Goal: Transaction & Acquisition: Download file/media

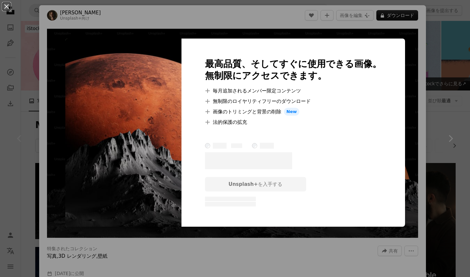
scroll to position [98, 0]
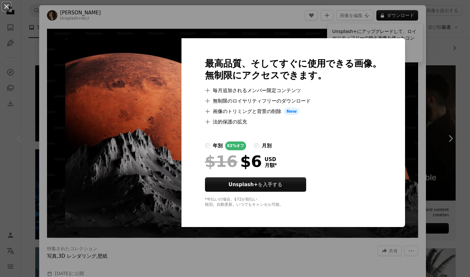
click at [309, 39] on div "An X shape 最高品質、そしてすぐに使用できる画像。 無制限にアクセスできます。 A plus sign 毎月追加されるメンバー限定コンテンツ A p…" at bounding box center [235, 138] width 470 height 277
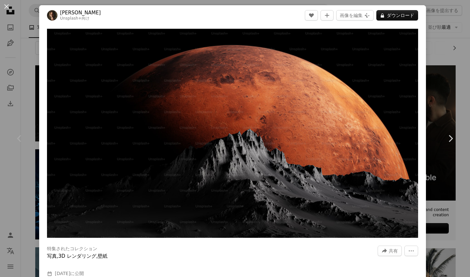
click at [470, 37] on div "An X shape Chevron left Chevron right [PERSON_NAME] Unsplash+ 向け A heart A plus…" at bounding box center [235, 138] width 470 height 277
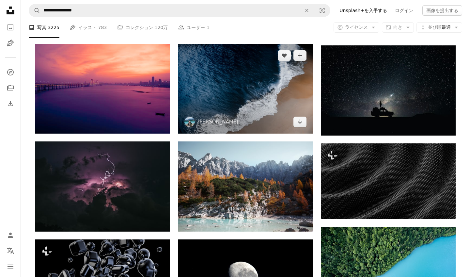
scroll to position [408, 0]
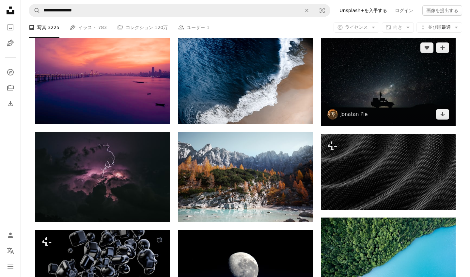
click at [397, 84] on img at bounding box center [388, 81] width 135 height 90
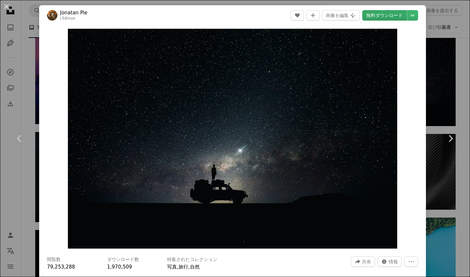
click at [398, 17] on link "無料ダウンロード" at bounding box center [384, 15] width 44 height 10
